Goal: Task Accomplishment & Management: Use online tool/utility

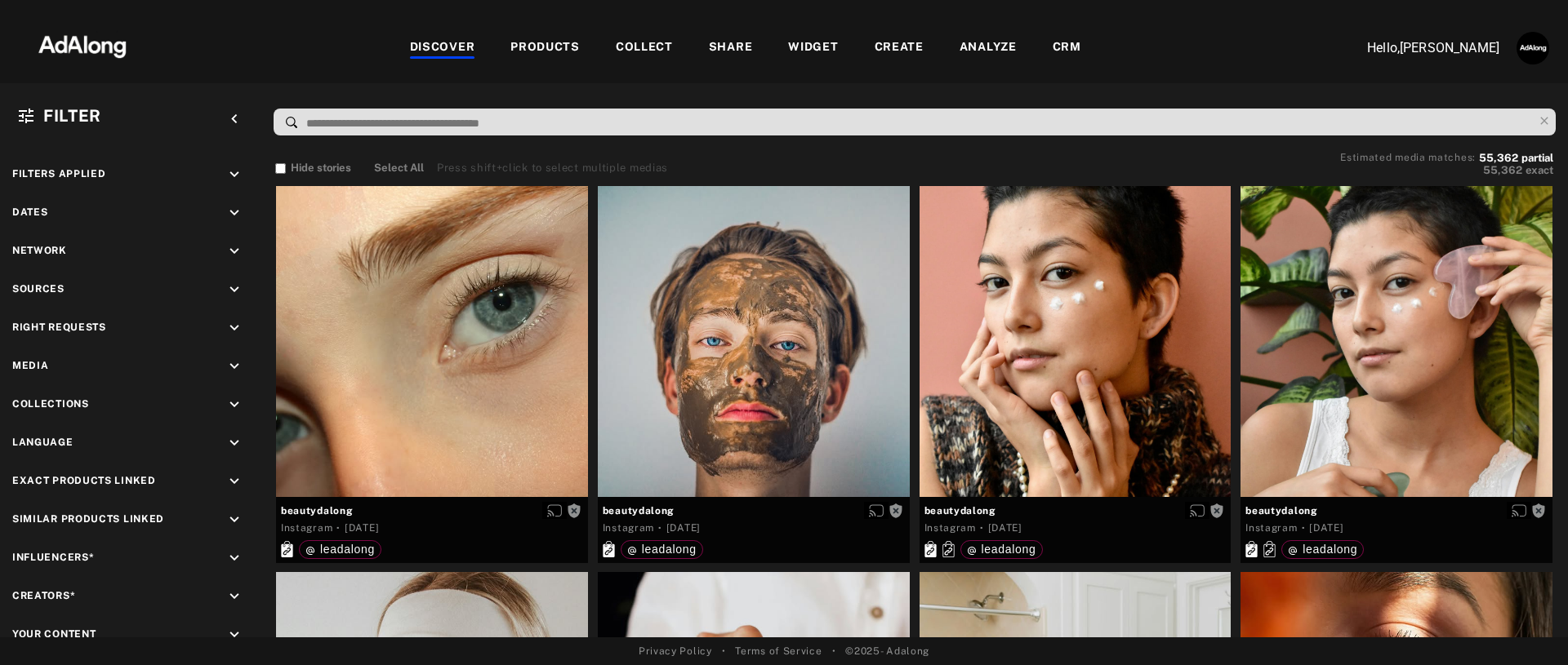
click at [550, 35] on div "DISCOVER PRODUCTS COLLECT SHARE WIDGET CREATE ANALYZE CRM" at bounding box center [745, 48] width 1182 height 55
click at [548, 54] on div "PRODUCTS" at bounding box center [545, 49] width 70 height 20
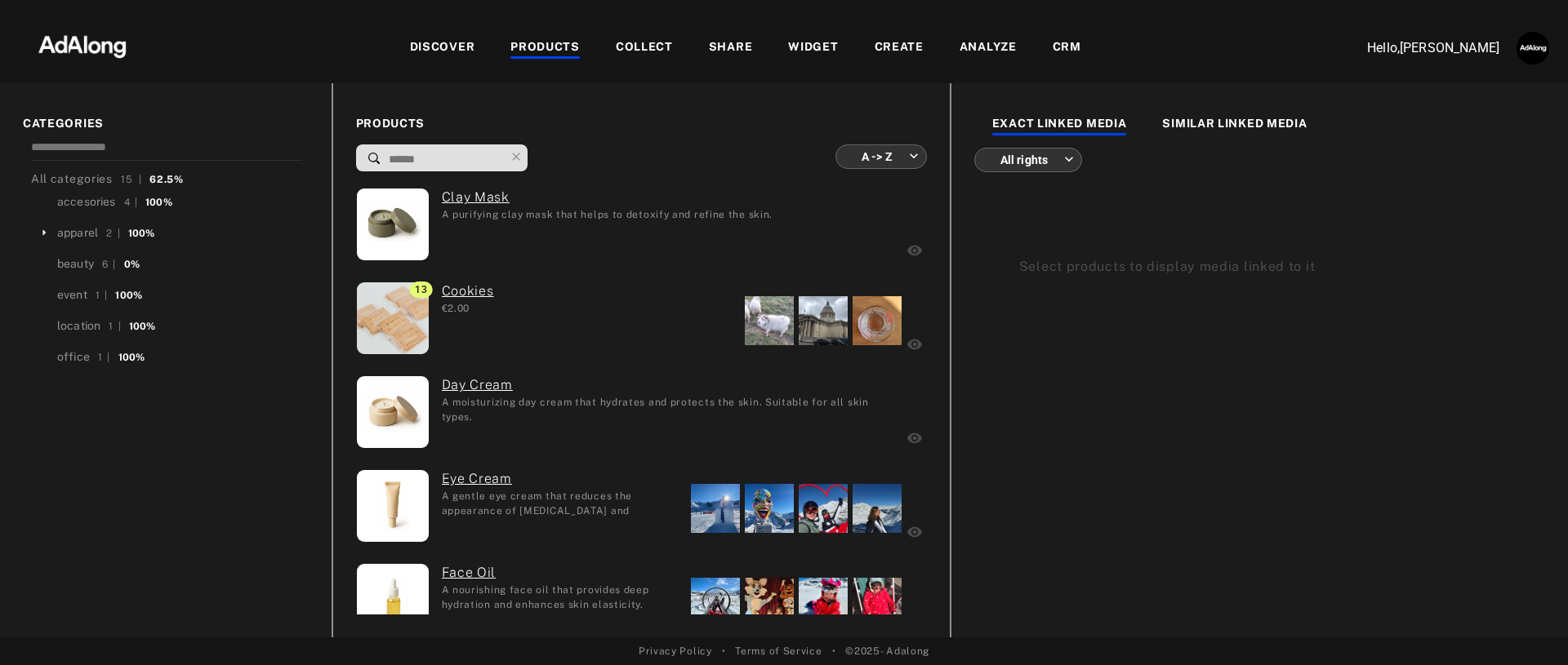
click at [808, 54] on div "WIDGET" at bounding box center [813, 49] width 50 height 20
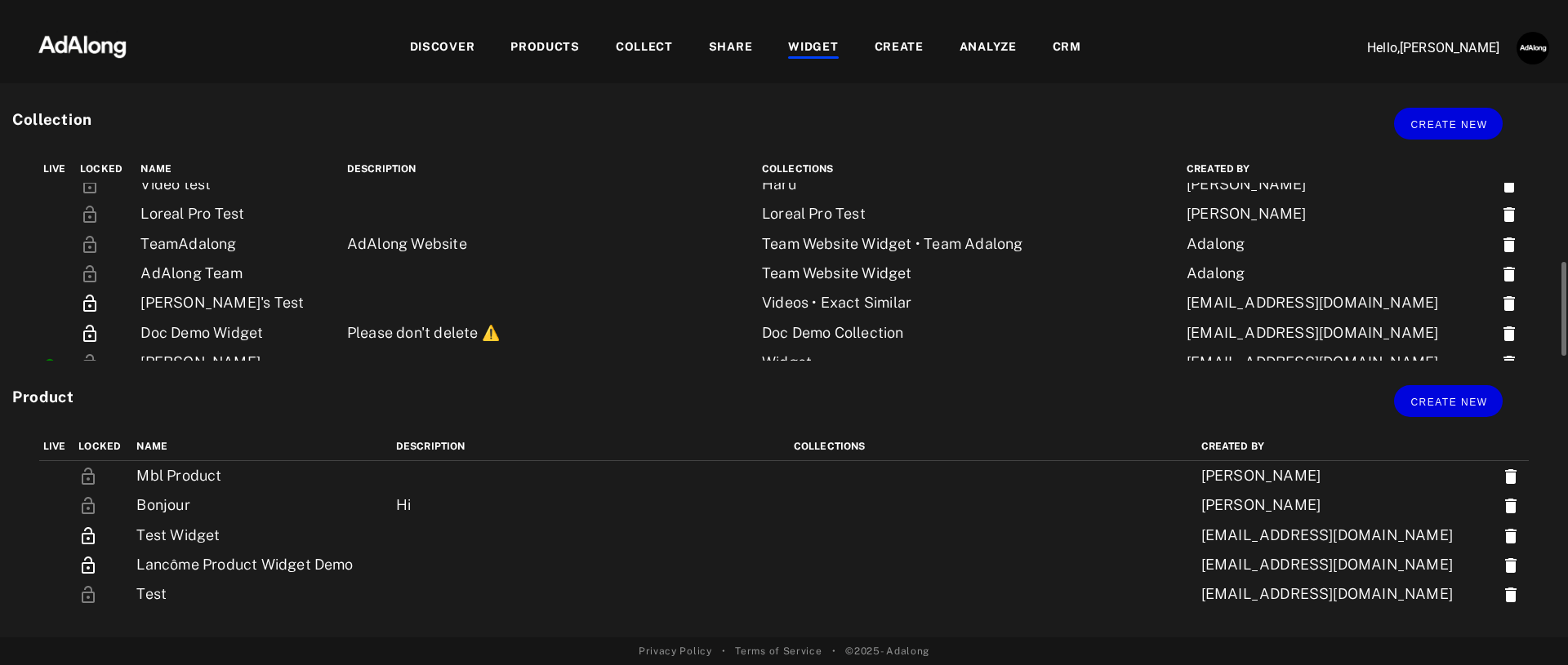
scroll to position [225, 0]
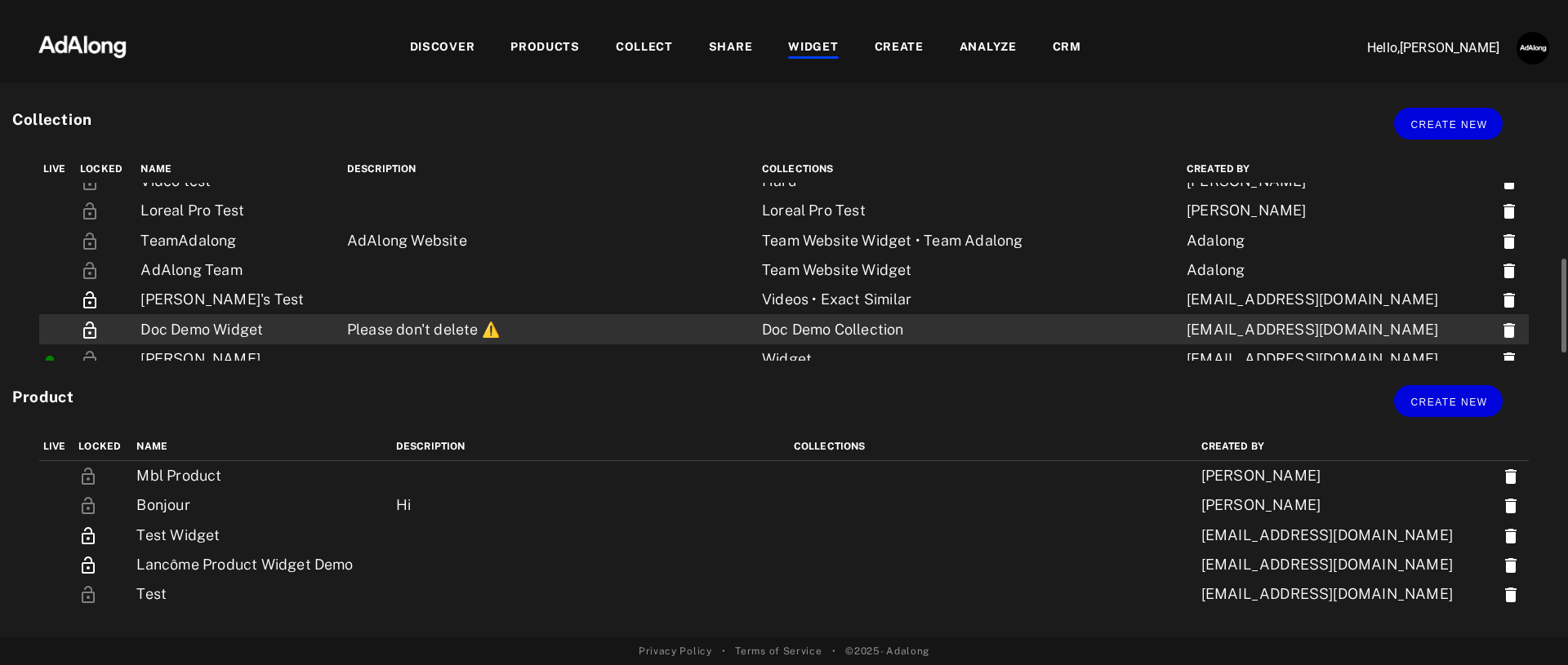
click at [411, 324] on td "Please don't delete ⚠️" at bounding box center [550, 330] width 415 height 30
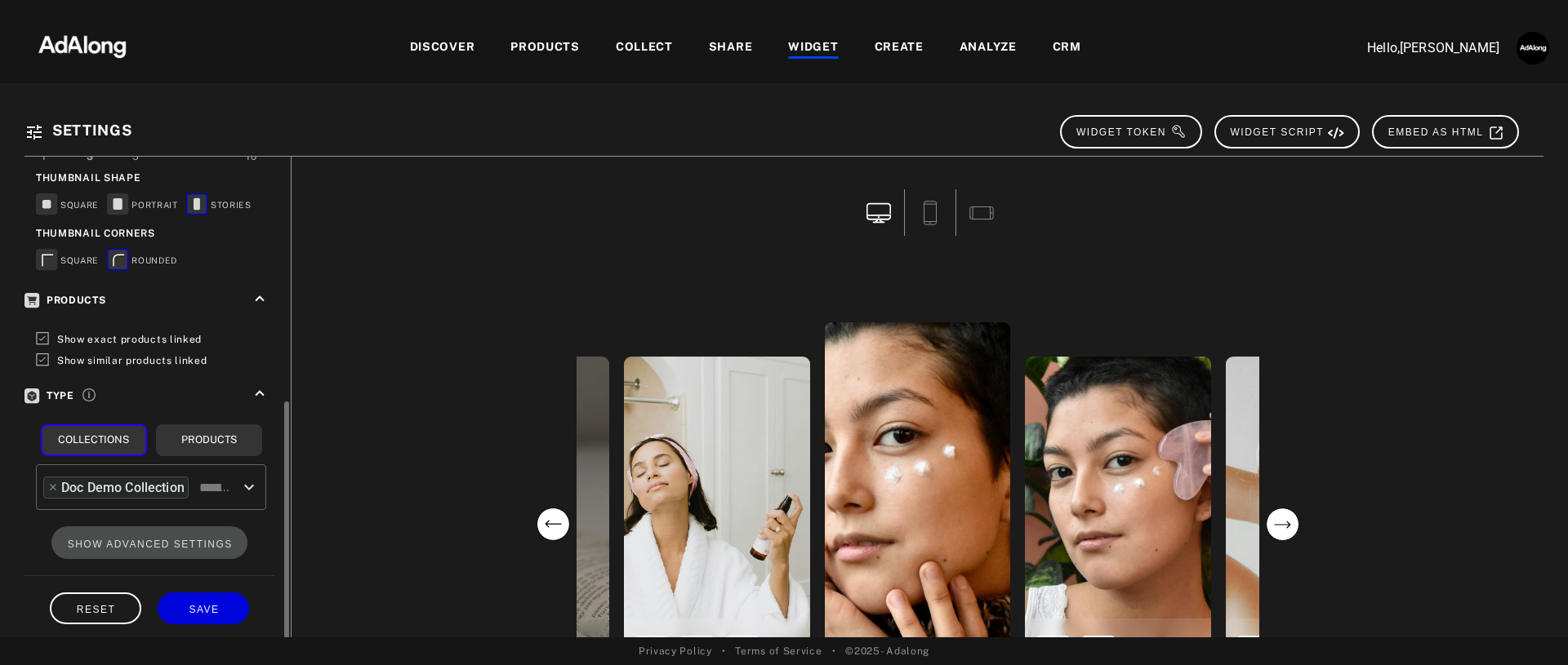
scroll to position [478, 0]
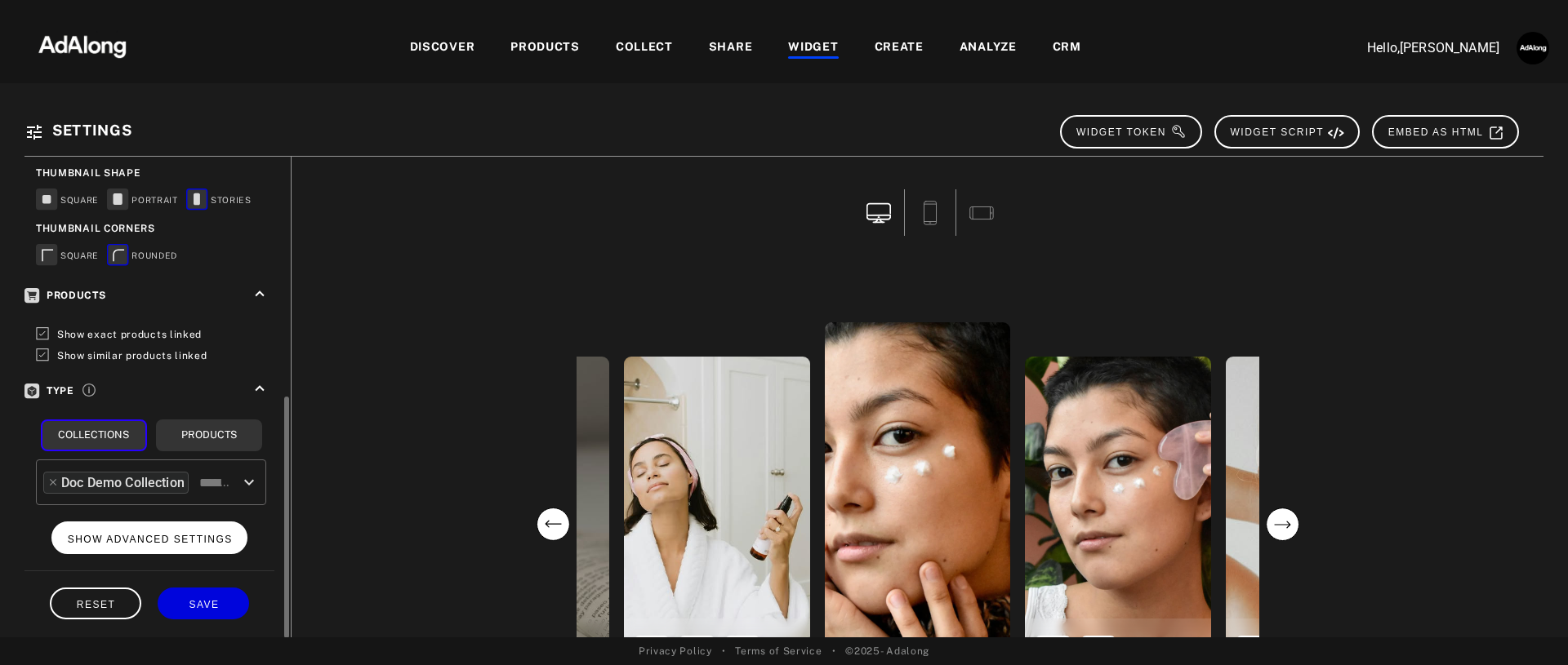
click at [182, 534] on span "SHOW ADVANCED SETTINGS" at bounding box center [150, 540] width 165 height 12
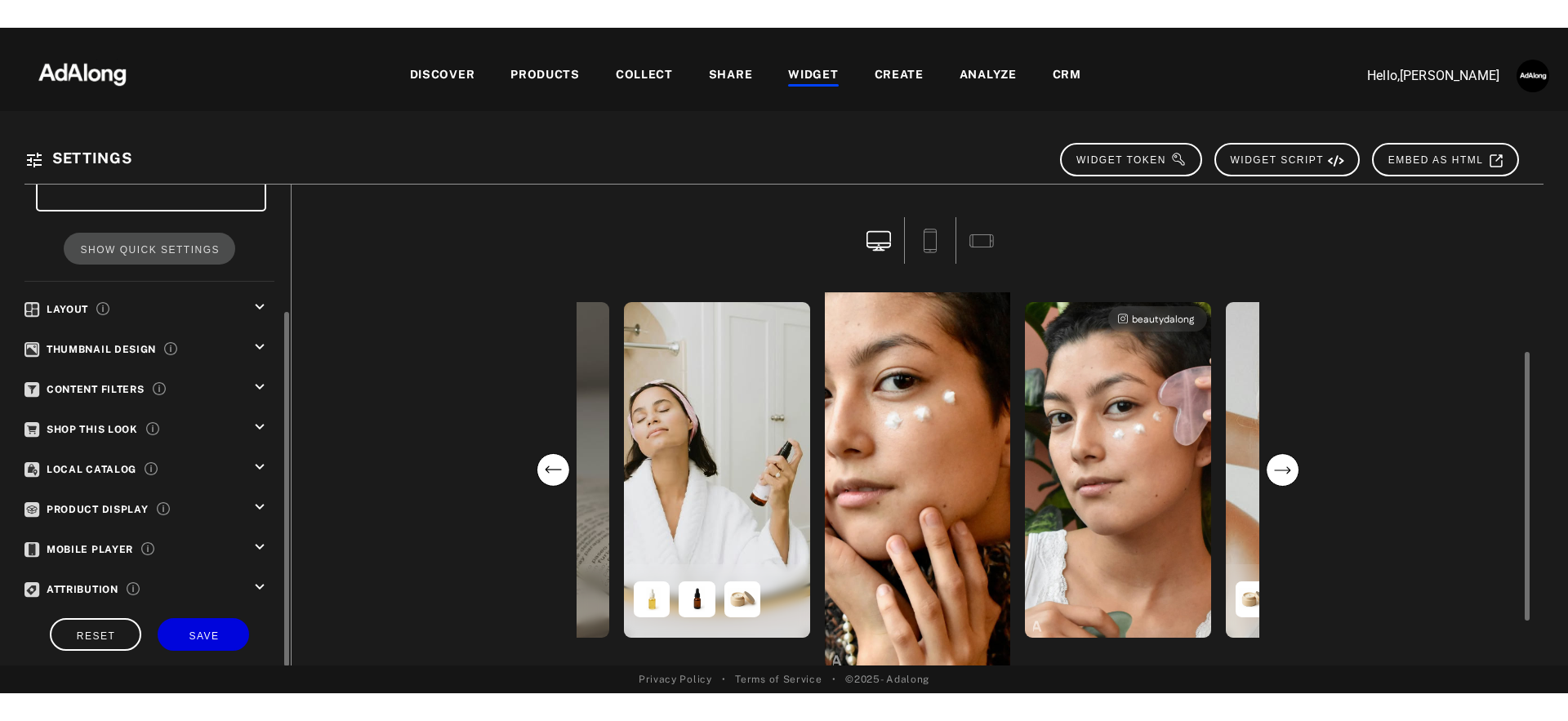
scroll to position [72, 0]
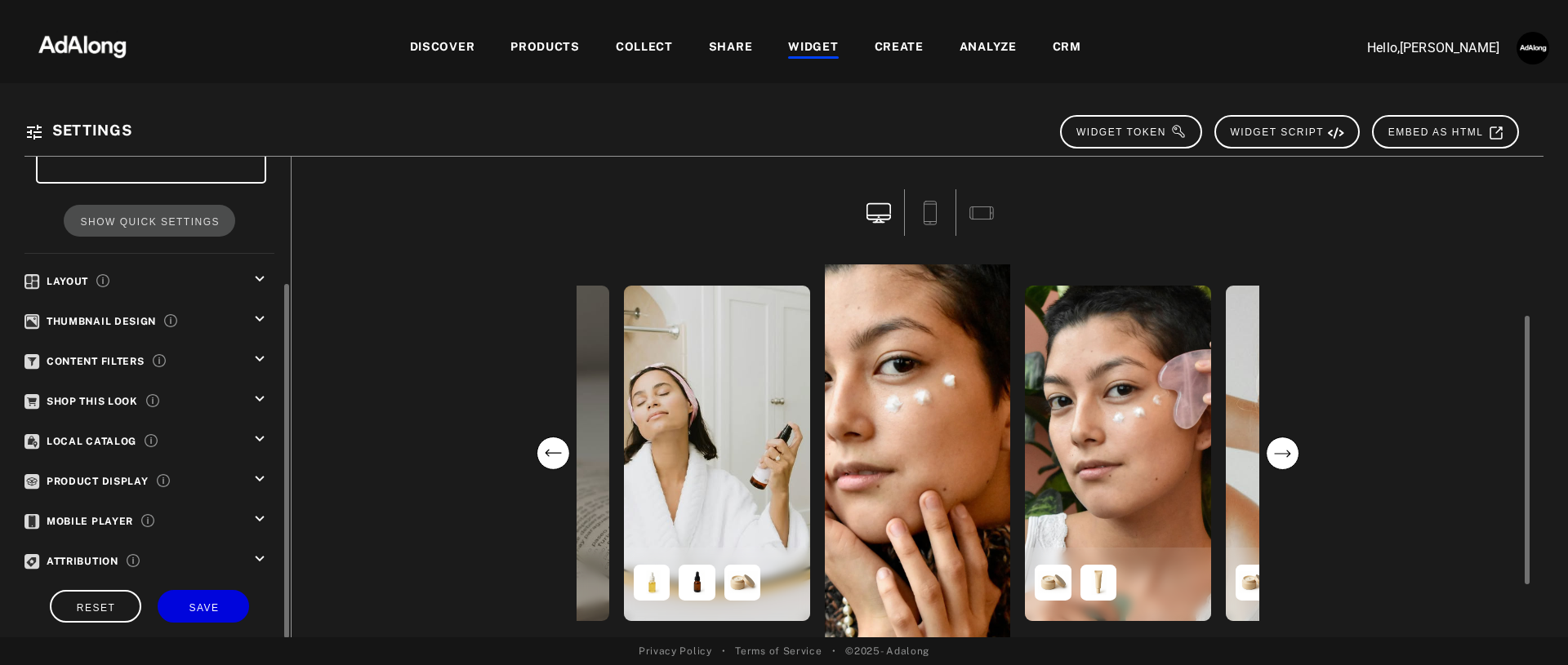
click at [1287, 453] on icon "next" at bounding box center [1282, 453] width 16 height 7
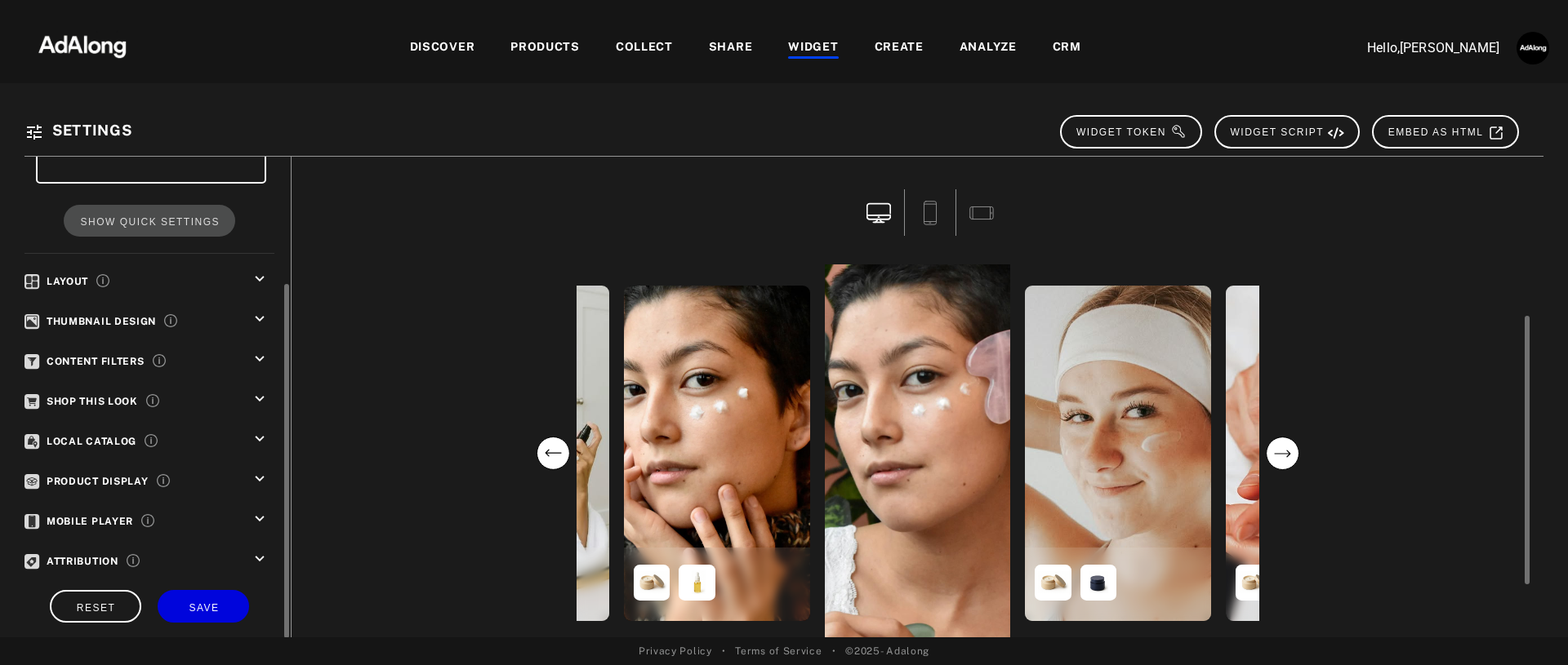
click at [1287, 453] on icon "next" at bounding box center [1282, 453] width 16 height 7
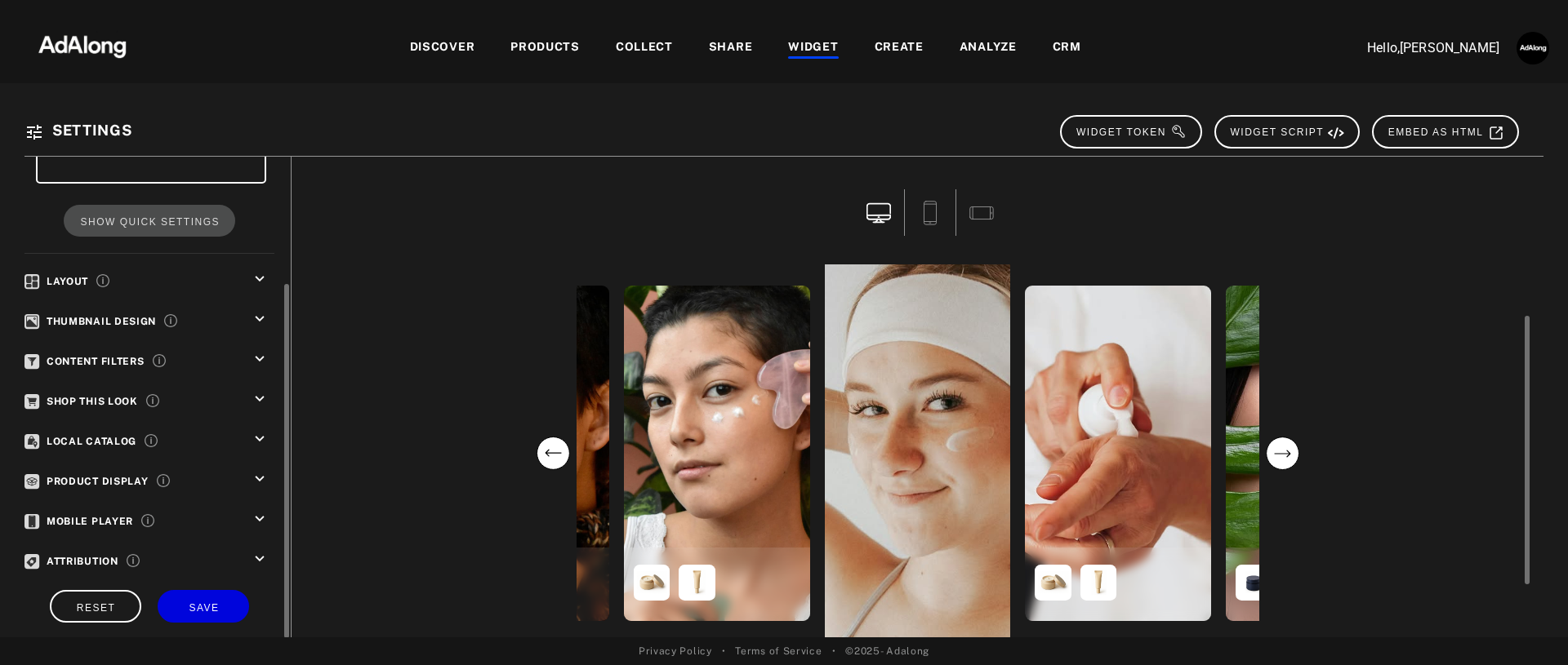
click at [1287, 453] on icon "next" at bounding box center [1282, 453] width 16 height 7
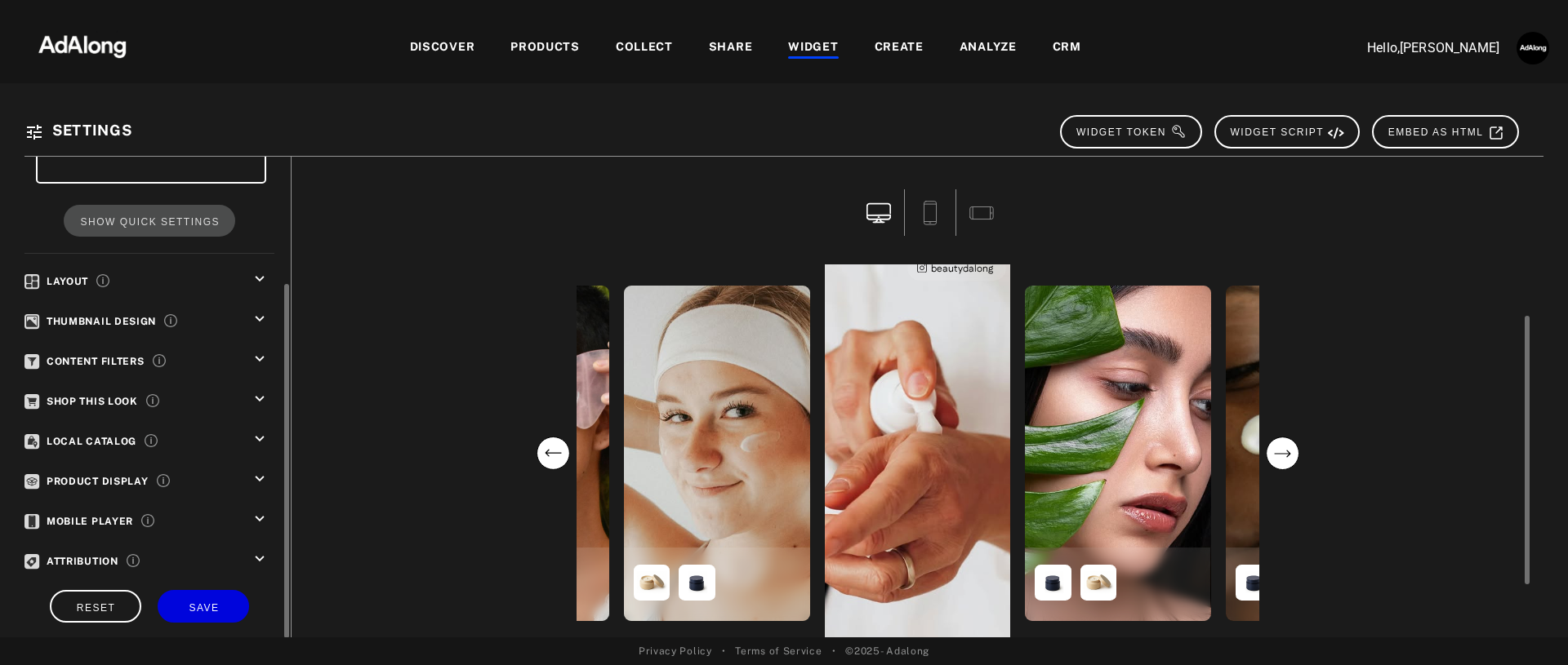
click at [935, 420] on div "beautydalong" at bounding box center [919, 453] width 187 height 404
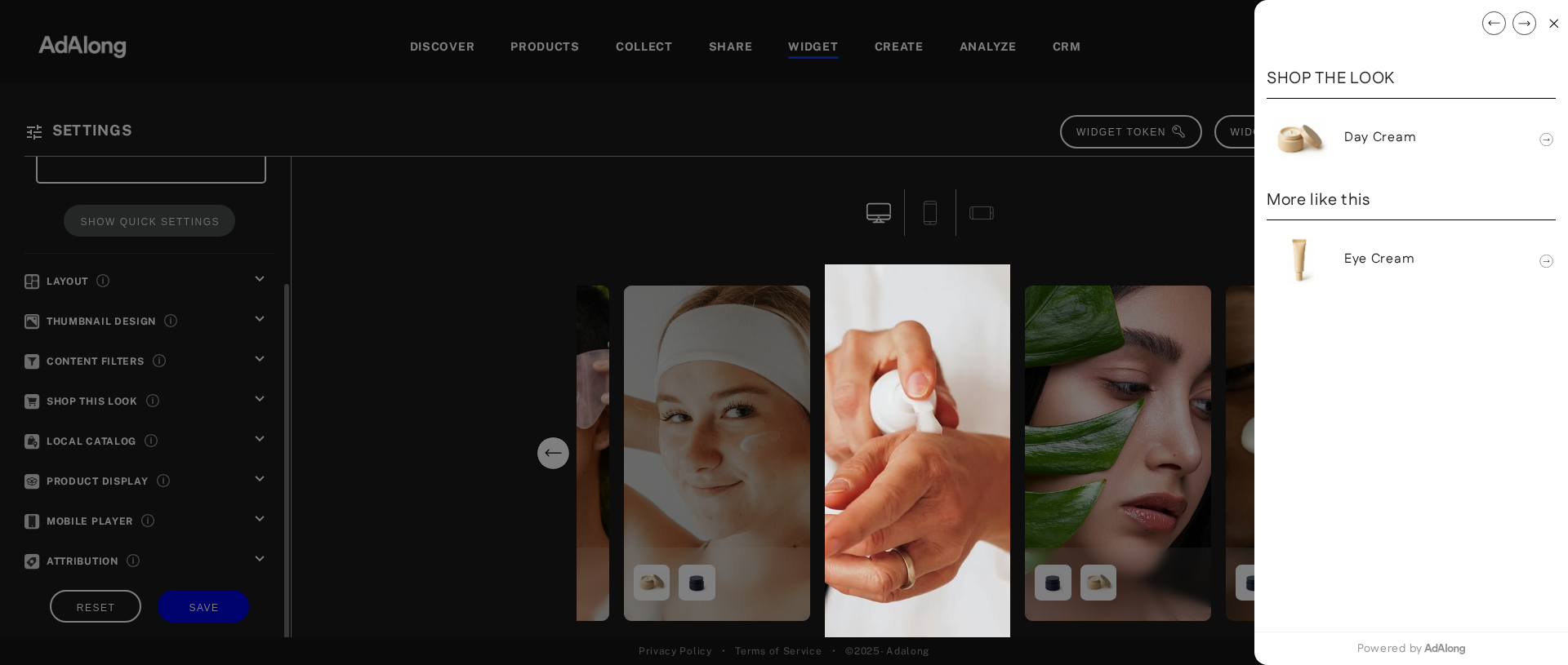
click at [1549, 22] on icon at bounding box center [1553, 23] width 9 height 9
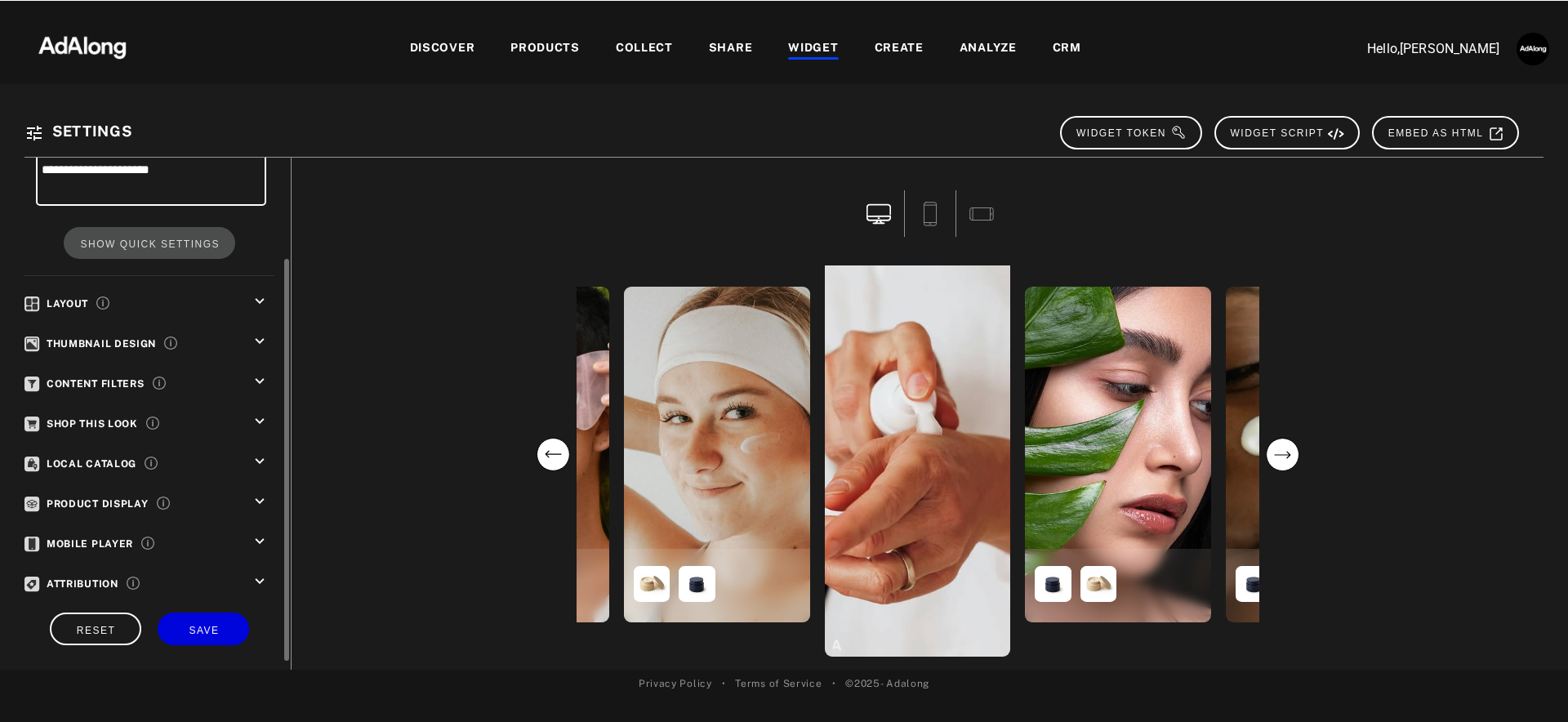
scroll to position [116, 0]
